Goal: Consume media (video, audio)

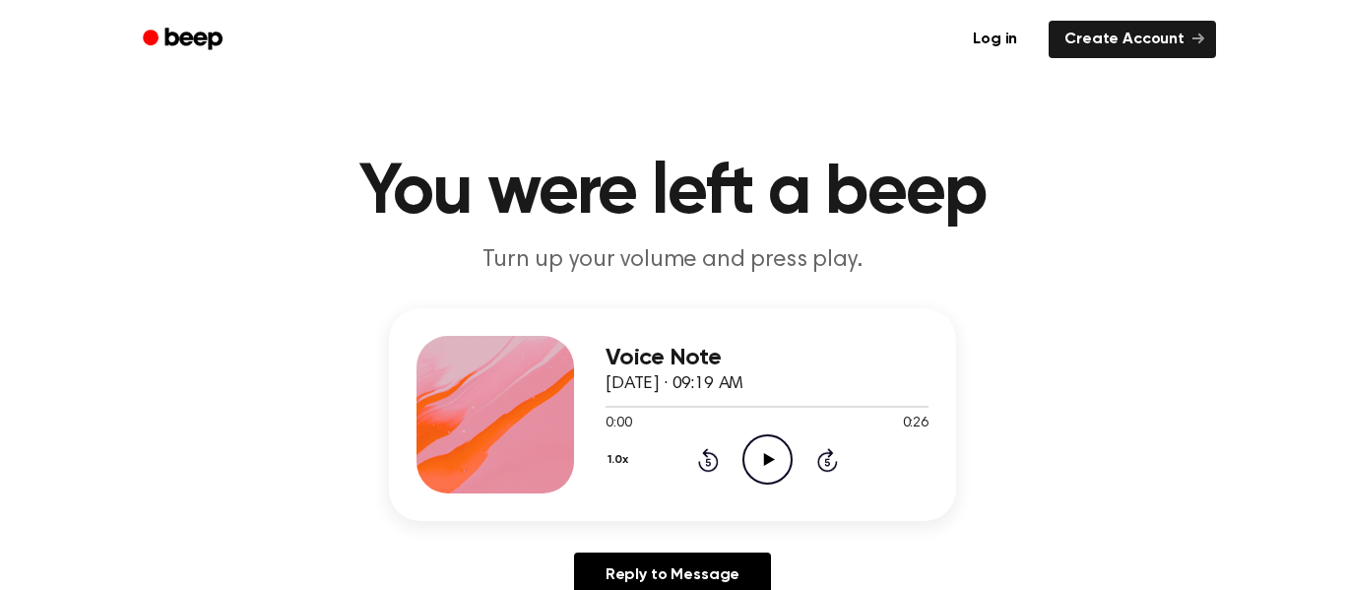
click at [769, 461] on icon at bounding box center [768, 459] width 11 height 13
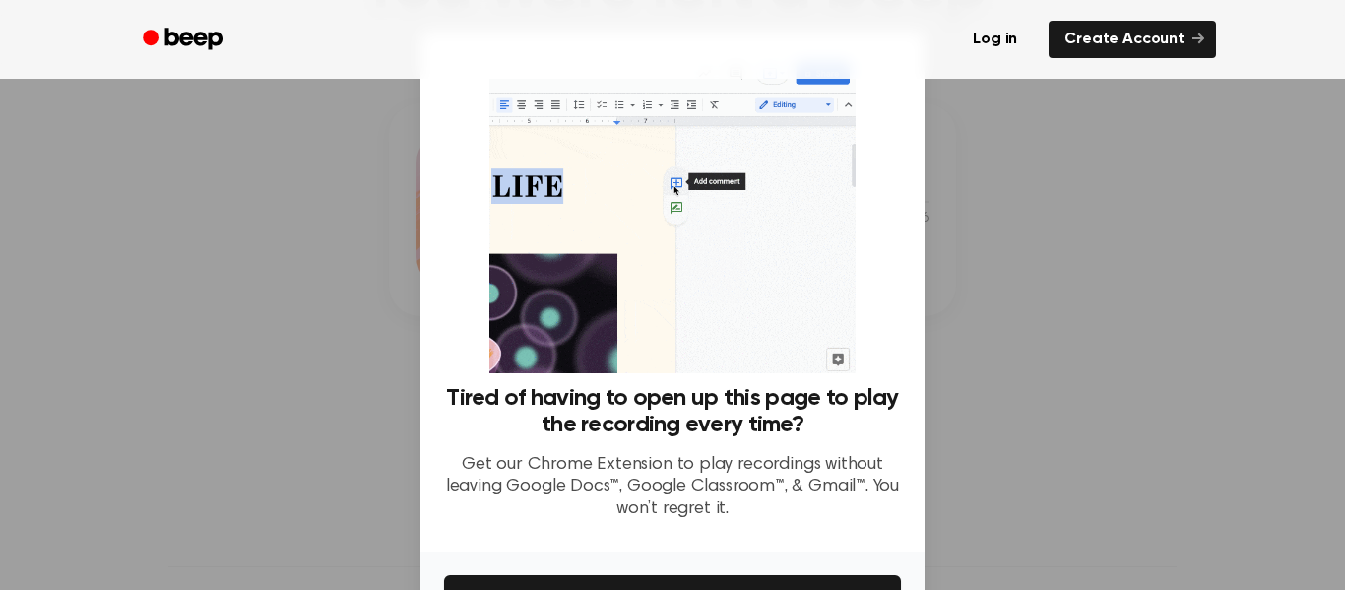
scroll to position [127, 0]
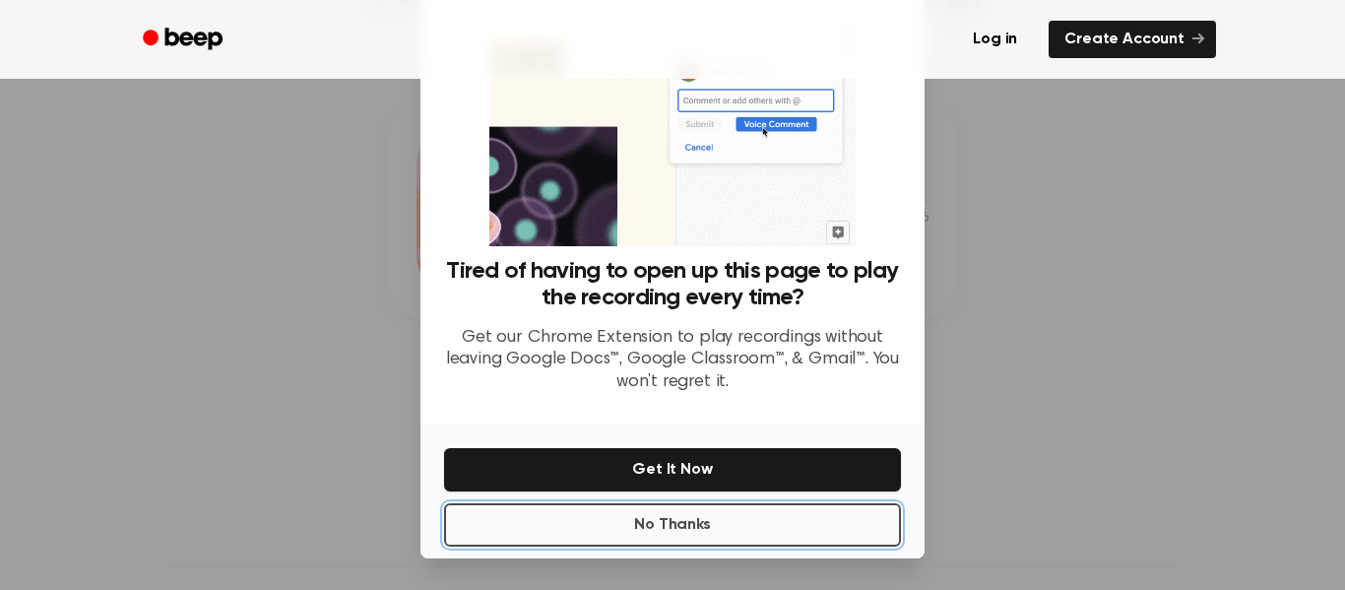
click at [756, 521] on button "No Thanks" at bounding box center [672, 524] width 457 height 43
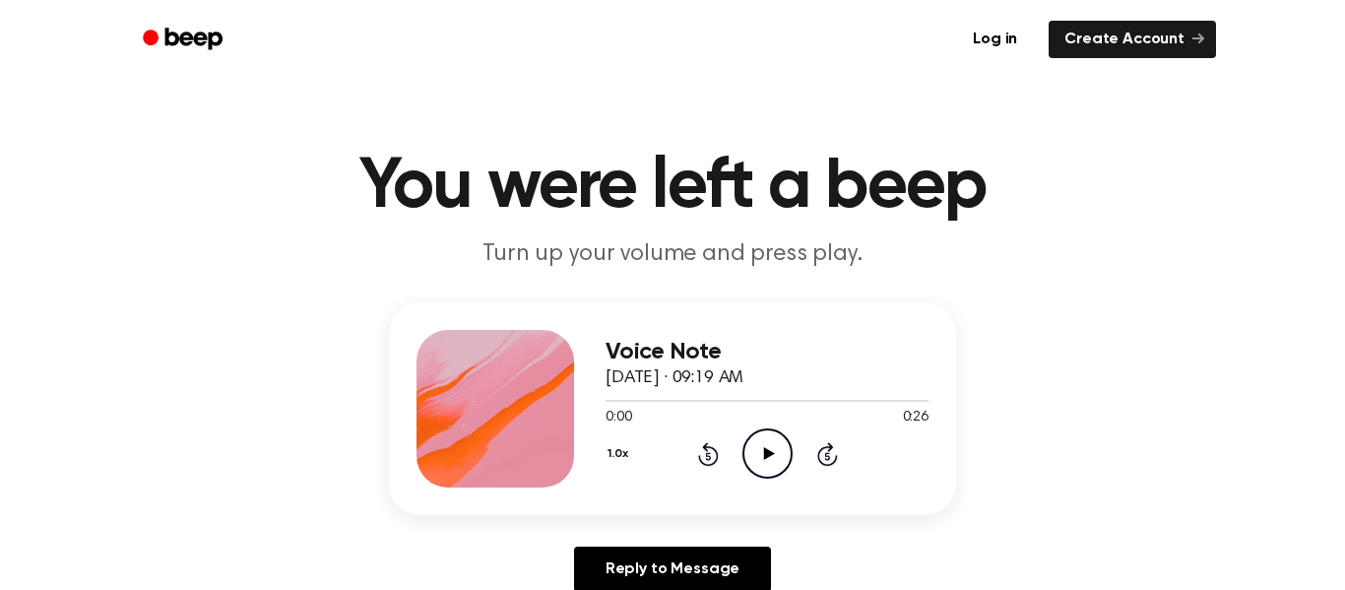
scroll to position [0, 0]
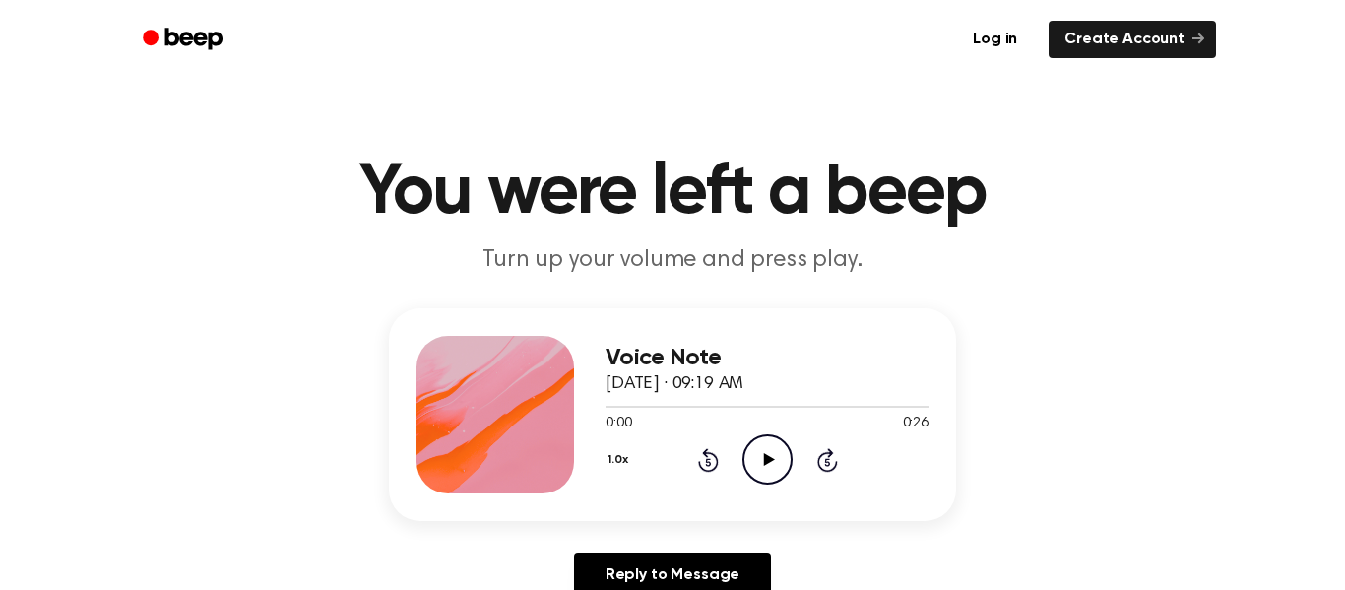
click at [763, 466] on icon at bounding box center [768, 459] width 11 height 13
click at [607, 402] on div at bounding box center [767, 406] width 323 height 16
click at [778, 441] on icon "Play Audio" at bounding box center [768, 459] width 50 height 50
click at [764, 456] on icon at bounding box center [767, 459] width 9 height 13
click at [783, 455] on icon "Play Audio" at bounding box center [768, 459] width 50 height 50
